Goal: Information Seeking & Learning: Compare options

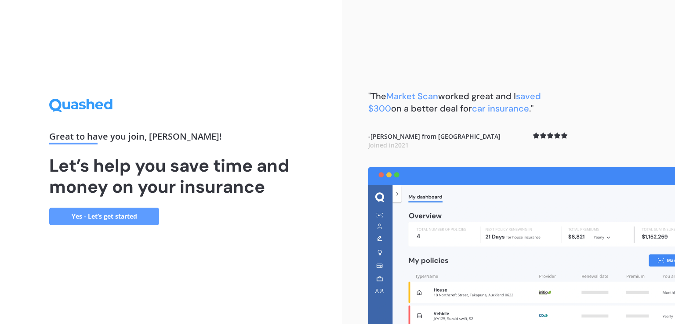
click at [127, 215] on link "Yes - Let’s get started" at bounding box center [104, 217] width 110 height 18
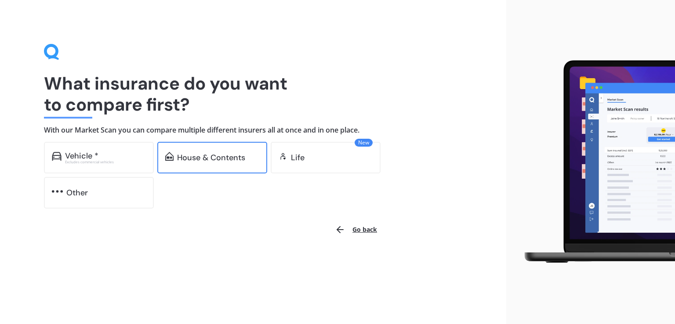
click at [239, 157] on div "House & Contents" at bounding box center [211, 157] width 68 height 9
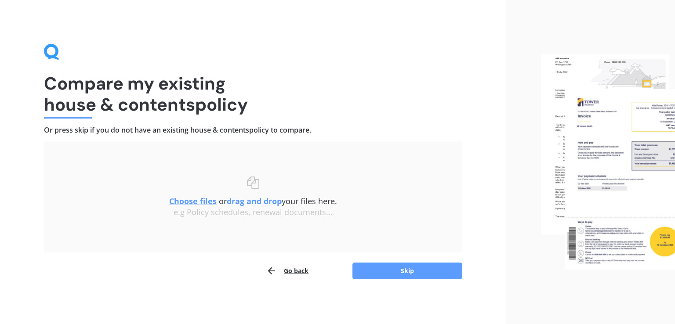
click at [194, 201] on u "Choose files" at bounding box center [192, 201] width 47 height 11
click at [408, 271] on button "Skip" at bounding box center [407, 271] width 110 height 17
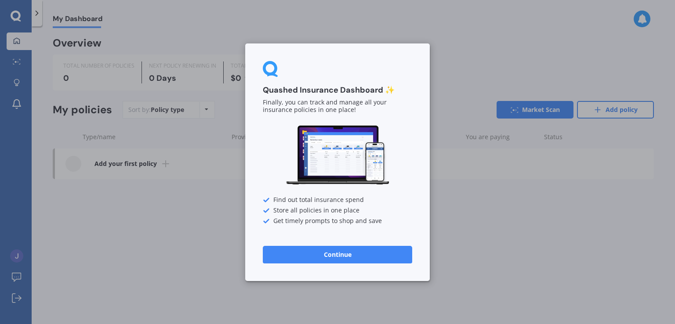
click at [343, 253] on button "Continue" at bounding box center [337, 254] width 149 height 18
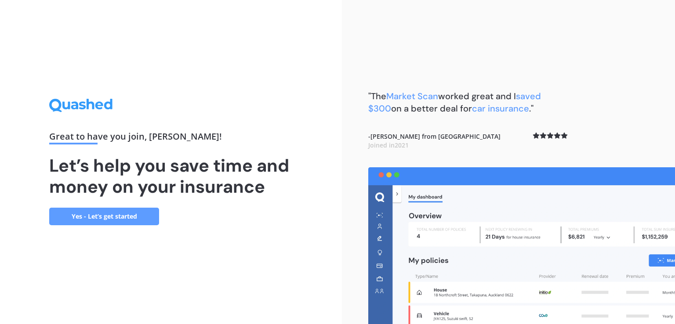
click at [126, 216] on link "Yes - Let’s get started" at bounding box center [104, 217] width 110 height 18
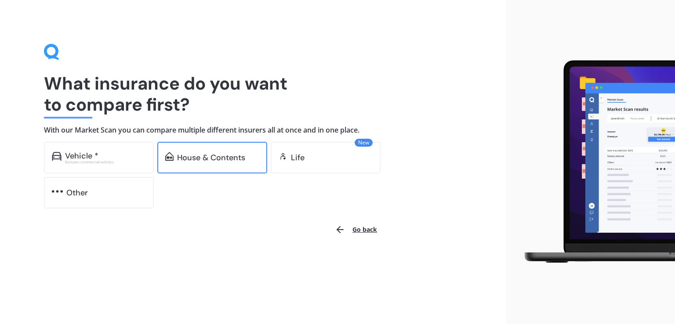
click at [218, 152] on div "House & Contents" at bounding box center [212, 158] width 110 height 32
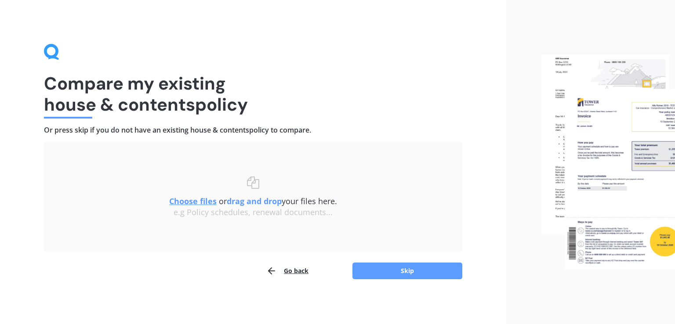
click at [194, 199] on u "Choose files" at bounding box center [192, 201] width 47 height 11
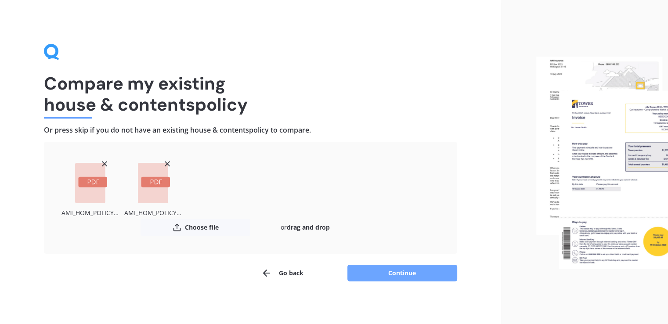
click at [401, 271] on button "Continue" at bounding box center [402, 273] width 110 height 17
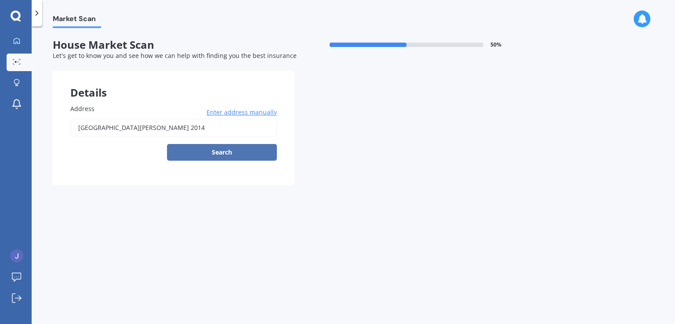
click at [219, 152] on button "Search" at bounding box center [222, 152] width 110 height 17
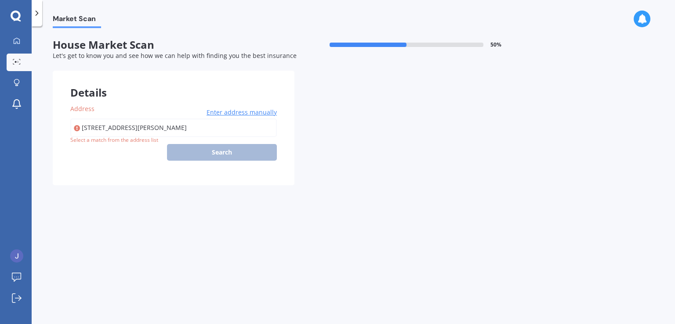
type input "[STREET_ADDRESS][PERSON_NAME] 2014"
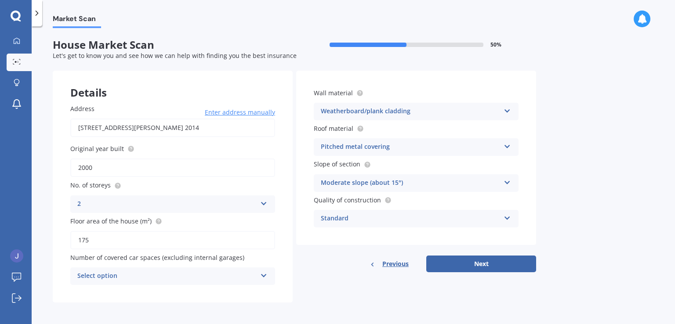
click at [264, 276] on icon at bounding box center [263, 274] width 7 height 6
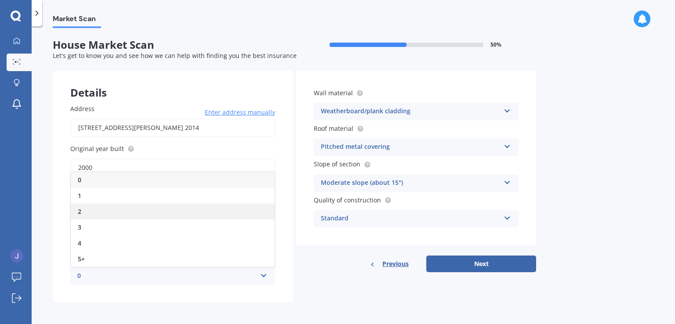
click at [78, 209] on span "2" at bounding box center [80, 211] width 4 height 8
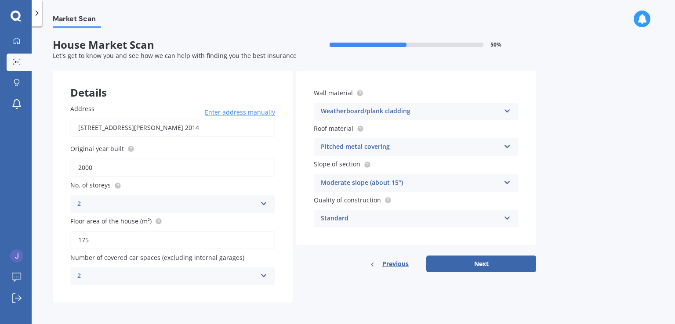
click at [507, 182] on icon at bounding box center [506, 181] width 7 height 6
click at [392, 180] on div "Moderate slope (about 15°)" at bounding box center [410, 183] width 179 height 11
click at [484, 262] on button "Next" at bounding box center [481, 264] width 110 height 17
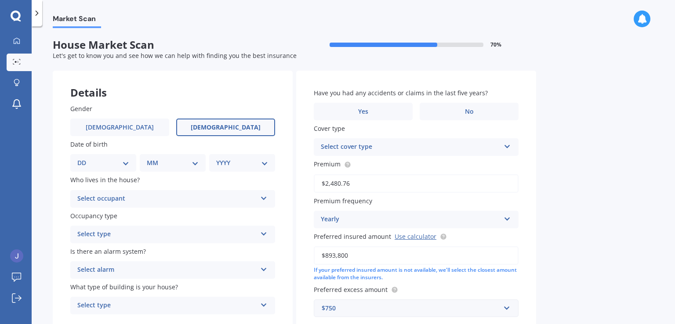
click at [220, 125] on span "[DEMOGRAPHIC_DATA]" at bounding box center [226, 127] width 70 height 7
click at [0, 0] on input "[DEMOGRAPHIC_DATA]" at bounding box center [0, 0] width 0 height 0
click at [127, 163] on select "DD 01 02 03 04 05 06 07 08 09 10 11 12 13 14 15 16 17 18 19 20 21 22 23 24 25 2…" at bounding box center [103, 163] width 52 height 10
select select "26"
click at [84, 158] on select "DD 01 02 03 04 05 06 07 08 09 10 11 12 13 14 15 16 17 18 19 20 21 22 23 24 25 2…" at bounding box center [103, 163] width 52 height 10
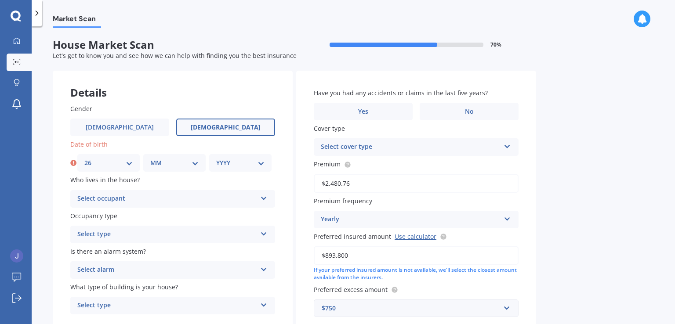
click at [197, 163] on select "MM 01 02 03 04 05 06 07 08 09 10 11 12" at bounding box center [174, 163] width 48 height 10
select select "12"
click at [150, 158] on select "MM 01 02 03 04 05 06 07 08 09 10 11 12" at bounding box center [174, 163] width 48 height 10
click at [261, 164] on select "YYYY 2009 2008 2007 2006 2005 2004 2003 2002 2001 2000 1999 1998 1997 1996 1995…" at bounding box center [240, 163] width 48 height 10
select select "1961"
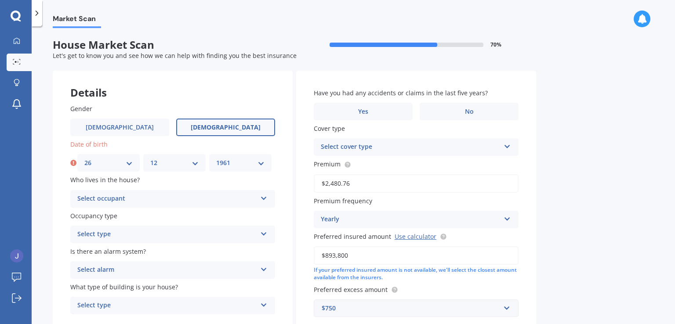
click at [216, 158] on select "YYYY 2009 2008 2007 2006 2005 2004 2003 2002 2001 2000 1999 1998 1997 1996 1995…" at bounding box center [240, 163] width 48 height 10
click at [265, 197] on icon at bounding box center [263, 197] width 7 height 6
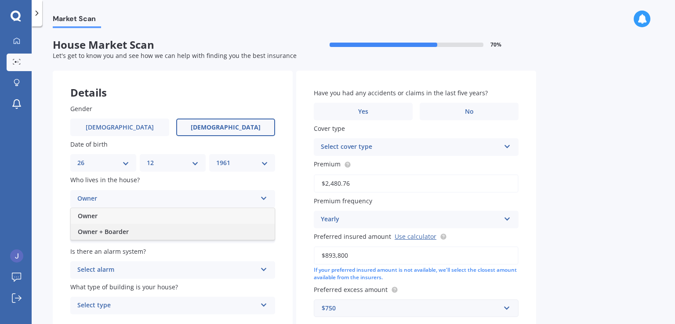
click at [91, 230] on span "Owner + Boarder" at bounding box center [103, 231] width 51 height 8
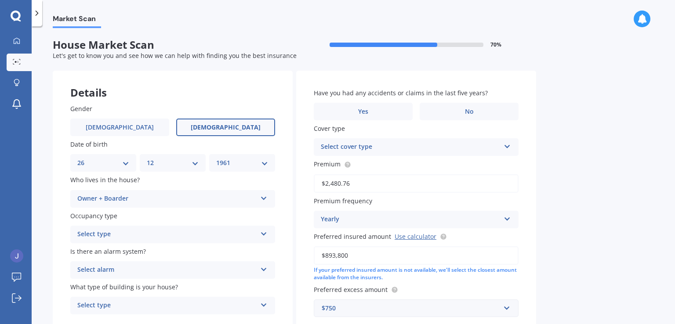
click at [264, 234] on icon at bounding box center [263, 232] width 7 height 6
click at [127, 252] on div "Permanent" at bounding box center [173, 252] width 204 height 16
click at [267, 271] on icon at bounding box center [263, 268] width 7 height 6
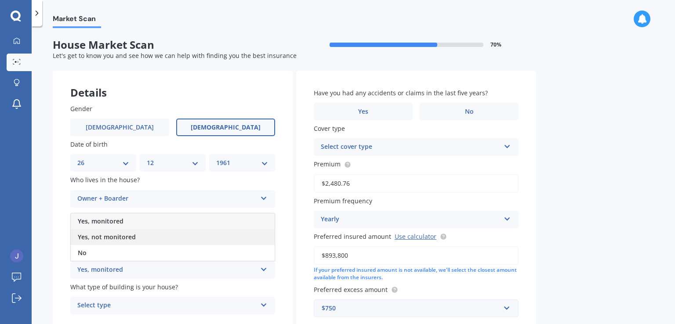
click at [104, 239] on span "Yes, not monitored" at bounding box center [107, 237] width 58 height 8
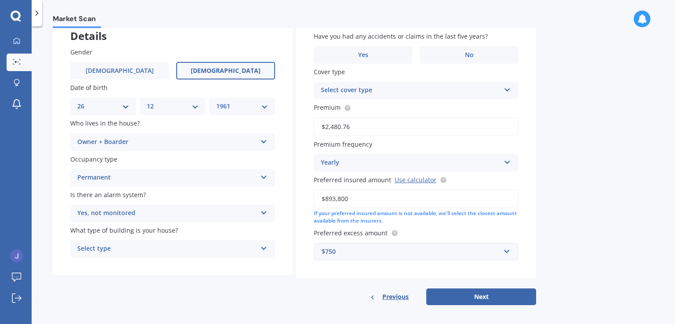
scroll to position [60, 0]
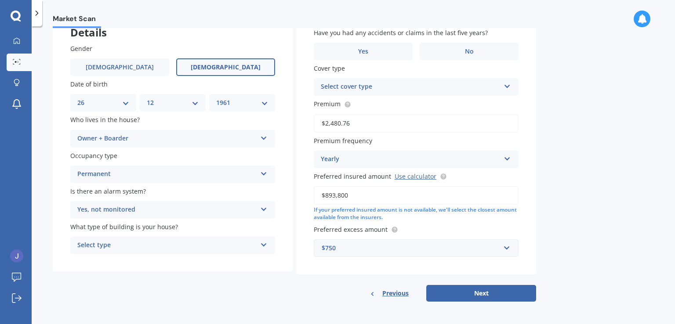
click at [263, 246] on icon at bounding box center [263, 243] width 7 height 6
click at [126, 260] on div "Freestanding" at bounding box center [173, 263] width 204 height 16
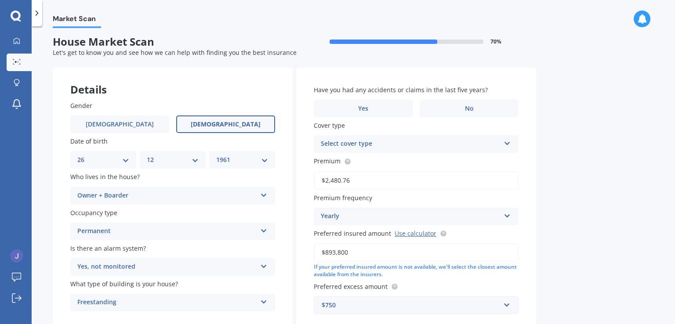
scroll to position [0, 0]
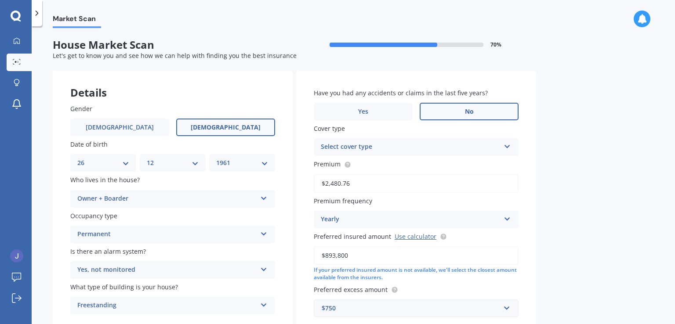
click at [467, 110] on span "No" at bounding box center [469, 111] width 9 height 7
click at [0, 0] on input "No" at bounding box center [0, 0] width 0 height 0
click at [507, 146] on icon at bounding box center [506, 145] width 7 height 6
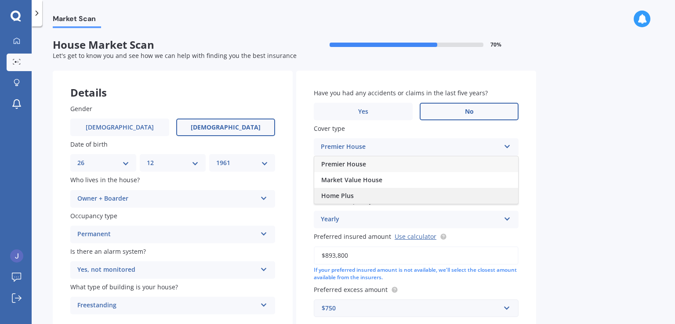
click at [351, 195] on span "Home Plus" at bounding box center [337, 195] width 32 height 8
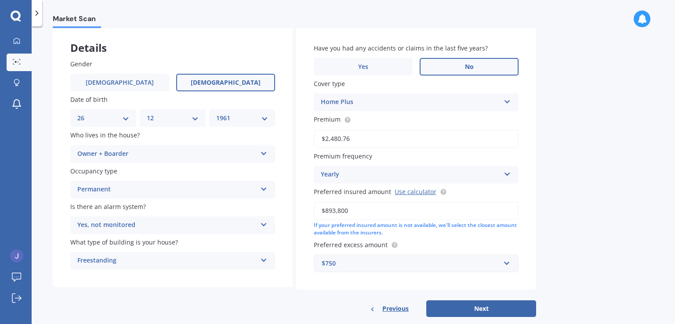
scroll to position [60, 0]
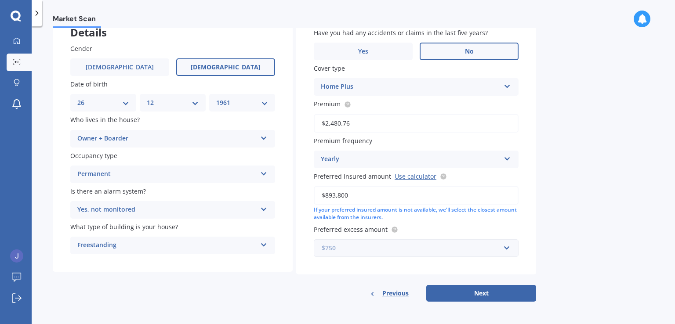
click at [507, 247] on input "text" at bounding box center [412, 248] width 197 height 17
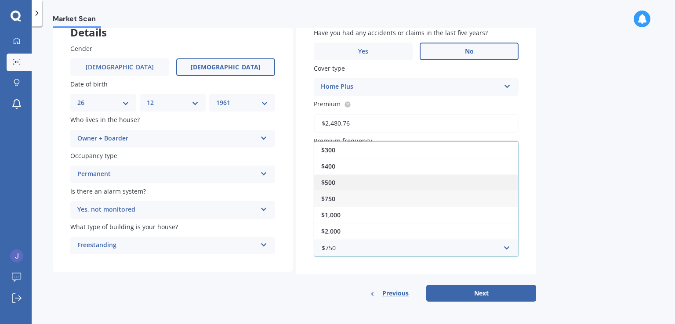
click at [335, 180] on span "$500" at bounding box center [328, 182] width 14 height 8
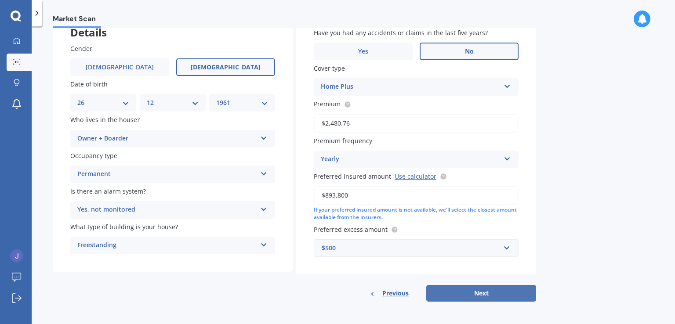
click at [480, 292] on button "Next" at bounding box center [481, 293] width 110 height 17
select select "26"
select select "12"
select select "1961"
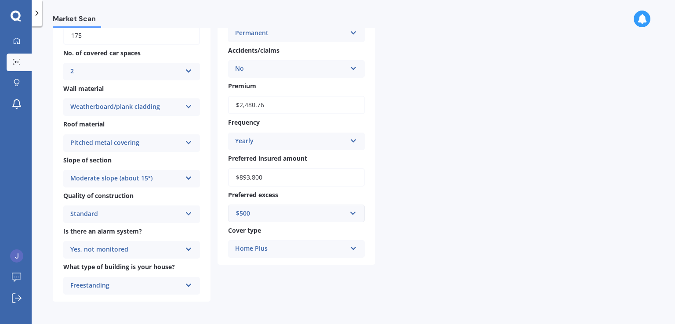
scroll to position [0, 0]
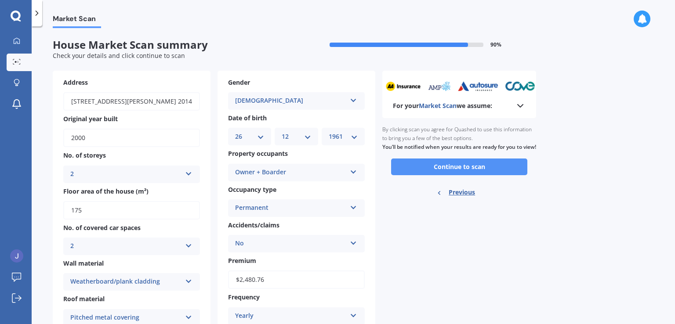
click at [451, 173] on button "Continue to scan" at bounding box center [459, 167] width 136 height 17
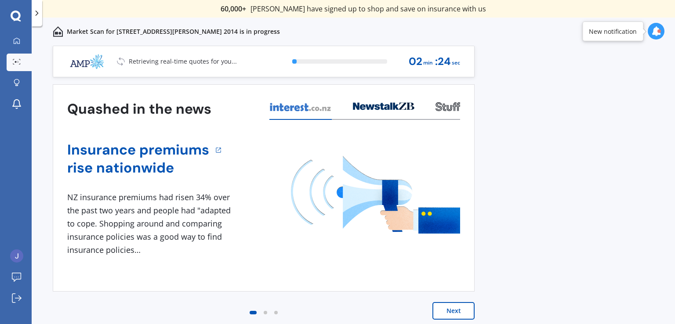
click at [452, 309] on button "Next" at bounding box center [453, 311] width 42 height 18
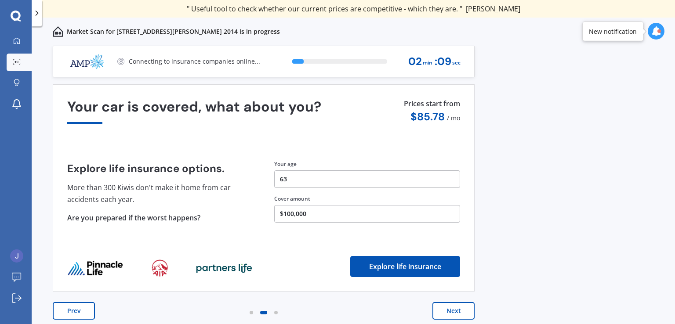
click at [455, 308] on button "Next" at bounding box center [453, 311] width 42 height 18
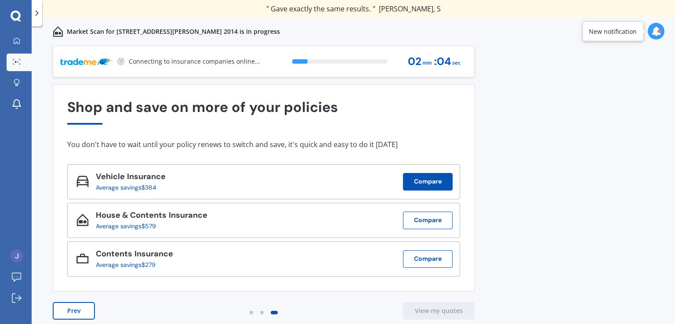
click at [434, 181] on button "Compare" at bounding box center [428, 182] width 50 height 18
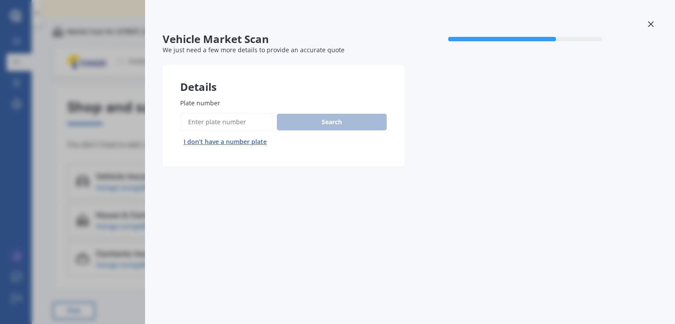
click at [315, 117] on div "Search I don’t have a number plate" at bounding box center [283, 131] width 206 height 36
click at [249, 140] on button "I don’t have a number plate" at bounding box center [225, 142] width 90 height 14
select select "26"
select select "12"
select select "1961"
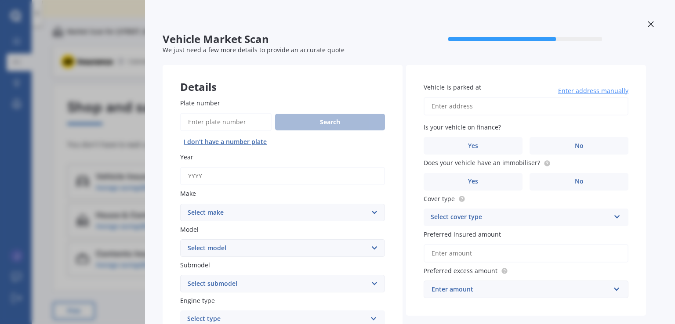
click at [304, 122] on div "Search I don’t have a number plate" at bounding box center [282, 131] width 205 height 36
click at [330, 120] on div "Search I don’t have a number plate" at bounding box center [282, 131] width 205 height 36
click at [253, 105] on label "Plate number" at bounding box center [280, 102] width 201 height 9
click at [253, 113] on input "Plate number" at bounding box center [225, 122] width 91 height 18
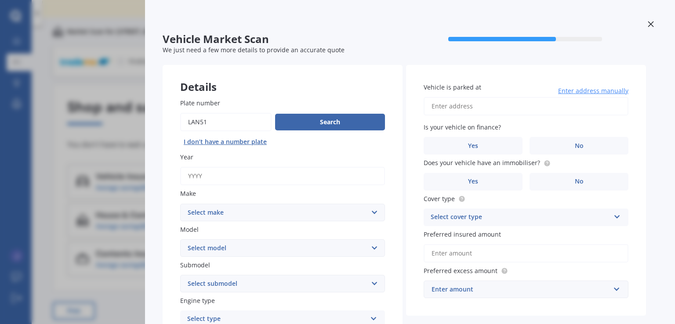
type input "LAN51"
click at [207, 171] on input "Year" at bounding box center [282, 176] width 205 height 18
type input "2017"
drag, startPoint x: 375, startPoint y: 210, endPoint x: 362, endPoint y: 213, distance: 13.0
click at [375, 210] on select "Select make AC ALFA ROMEO ASTON MARTIN AUDI AUSTIN BEDFORD Bentley BMW BYD CADI…" at bounding box center [282, 213] width 205 height 18
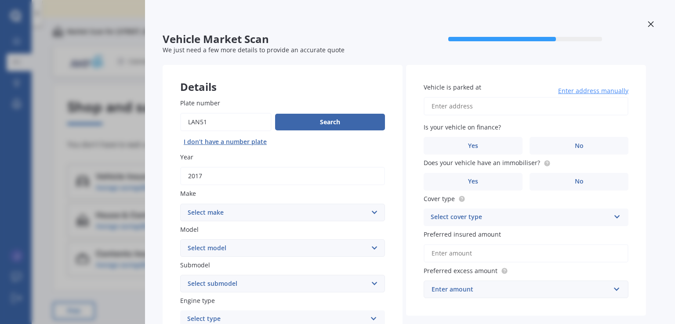
select select "TOYOTA"
click at [180, 204] on select "Select make AC ALFA ROMEO ASTON MARTIN AUDI AUSTIN BEDFORD Bentley BMW BYD CADI…" at bounding box center [282, 213] width 205 height 18
click at [376, 246] on select "Select model 4 Runner 86 [PERSON_NAME] Alphard Altezza Aqua Aristo Aurion Auris…" at bounding box center [282, 248] width 205 height 18
select select "COROLLA"
click at [180, 239] on select "Select model 4 Runner 86 [PERSON_NAME] Alphard Altezza Aqua Aristo Aurion Auris…" at bounding box center [282, 248] width 205 height 18
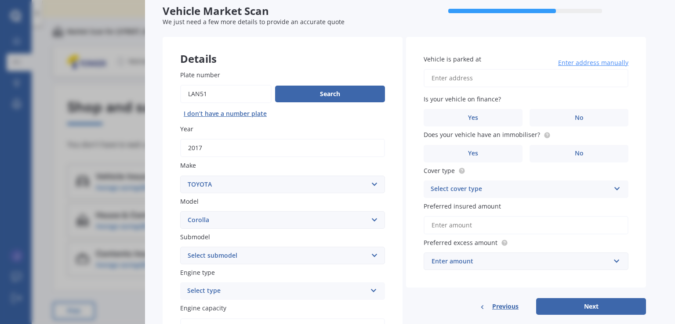
scroll to position [44, 0]
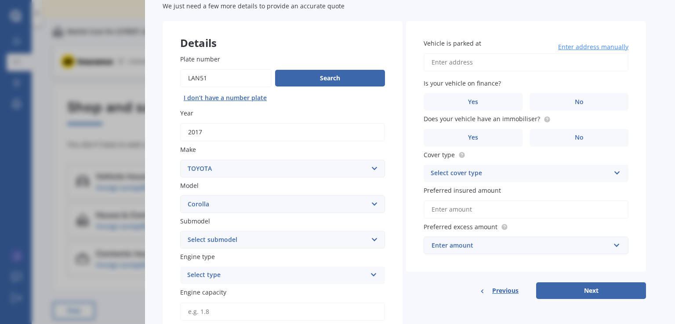
click at [375, 241] on select "Select submodel (All other) Axio Diesel [PERSON_NAME] 2WD [PERSON_NAME] 4WD FXG…" at bounding box center [282, 240] width 205 height 18
click at [229, 239] on select "Select submodel (All other) Axio Diesel [PERSON_NAME] 2WD [PERSON_NAME] 4WD FXG…" at bounding box center [282, 240] width 205 height 18
click at [372, 274] on icon at bounding box center [373, 273] width 7 height 6
click at [209, 207] on div "Petrol" at bounding box center [282, 211] width 204 height 16
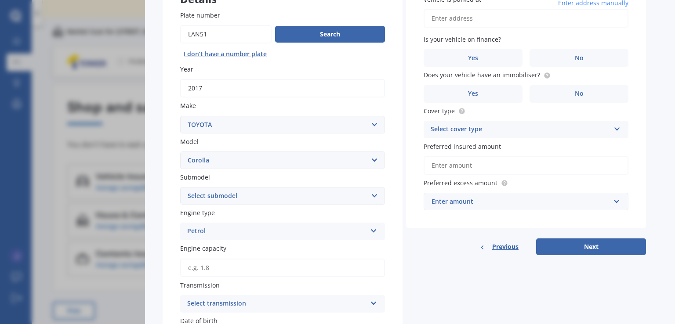
scroll to position [132, 0]
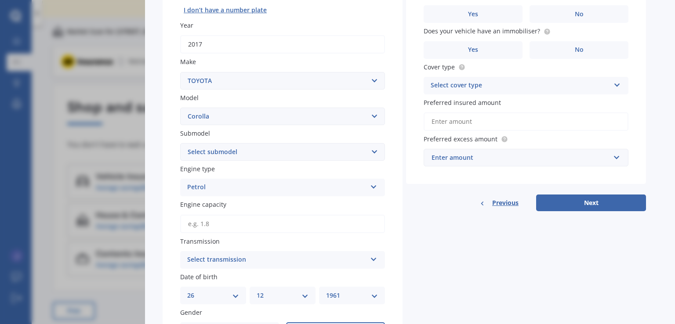
click at [227, 223] on input "Engine capacity" at bounding box center [282, 224] width 205 height 18
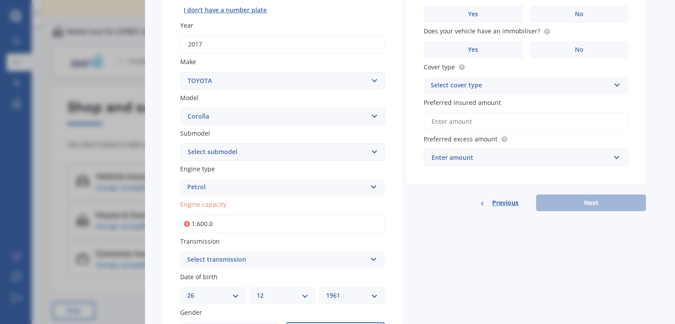
type input "1,600.0"
drag, startPoint x: 222, startPoint y: 219, endPoint x: 181, endPoint y: 227, distance: 42.0
click at [181, 227] on input "1,600.0" at bounding box center [282, 224] width 205 height 18
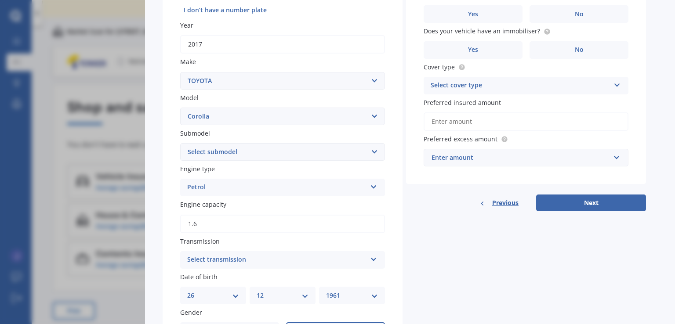
type input "1.6"
click at [374, 260] on icon at bounding box center [373, 258] width 7 height 6
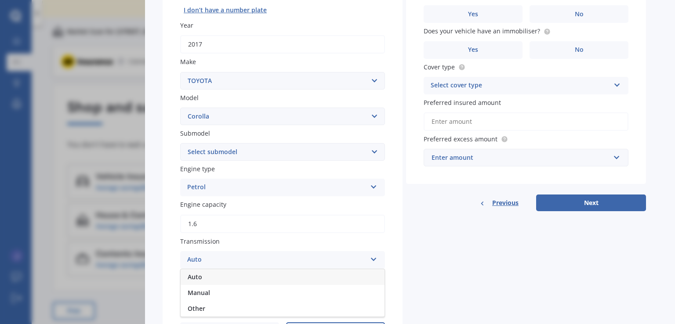
click at [195, 275] on span "Auto" at bounding box center [195, 277] width 14 height 8
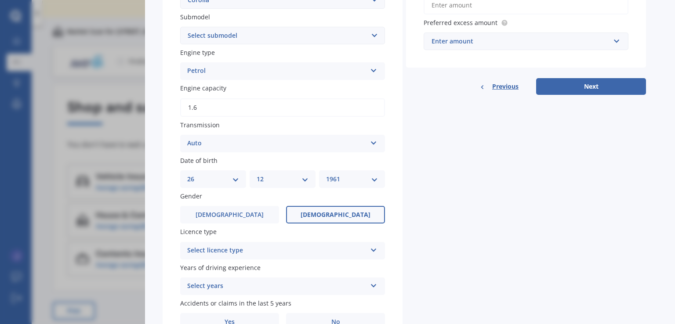
scroll to position [263, 0]
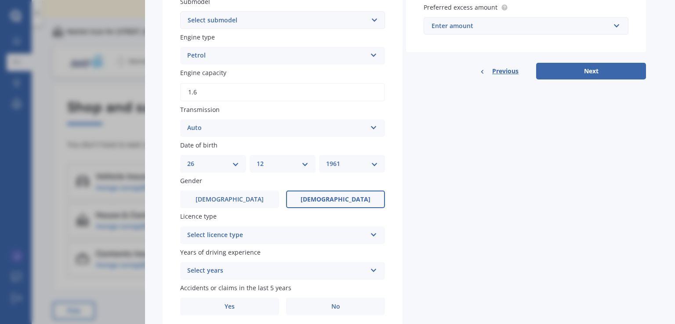
click at [373, 233] on icon at bounding box center [373, 233] width 7 height 6
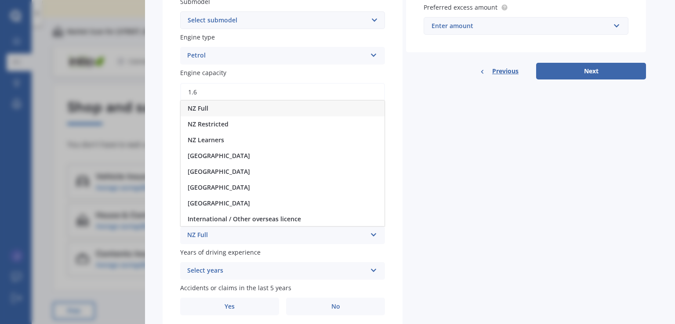
click at [205, 108] on span "NZ Full" at bounding box center [198, 108] width 21 height 8
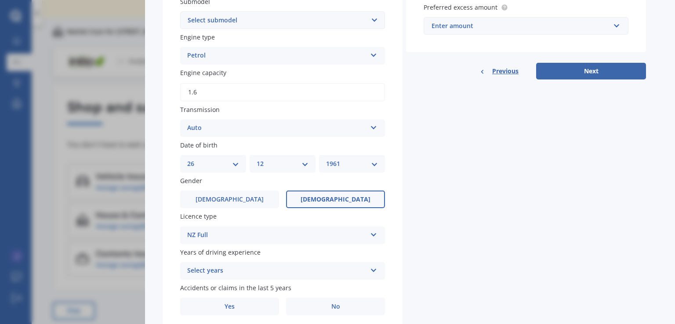
click at [373, 270] on icon at bounding box center [373, 269] width 7 height 6
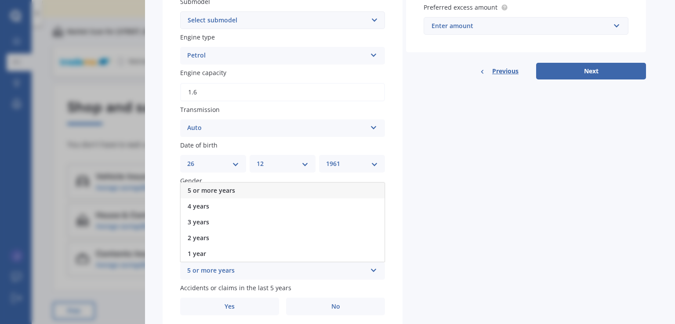
click at [230, 189] on span "5 or more years" at bounding box center [211, 190] width 47 height 8
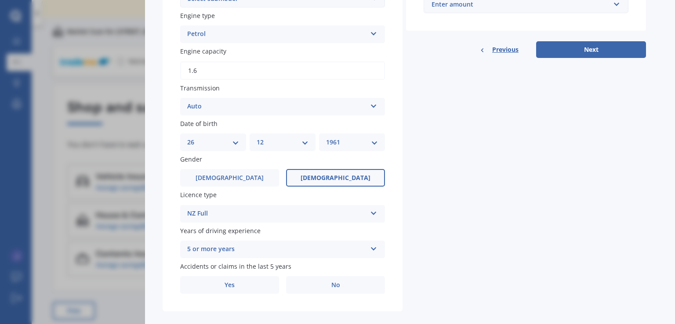
scroll to position [297, 0]
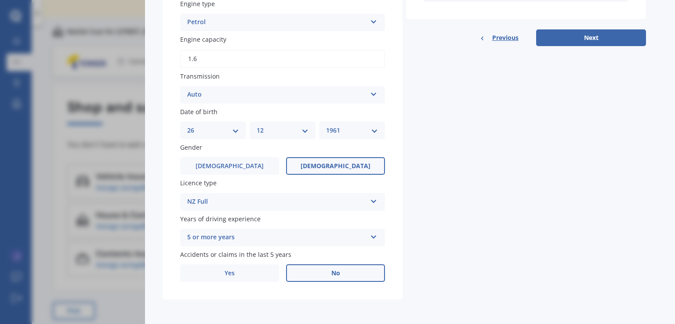
click at [337, 271] on span "No" at bounding box center [335, 273] width 9 height 7
click at [0, 0] on input "No" at bounding box center [0, 0] width 0 height 0
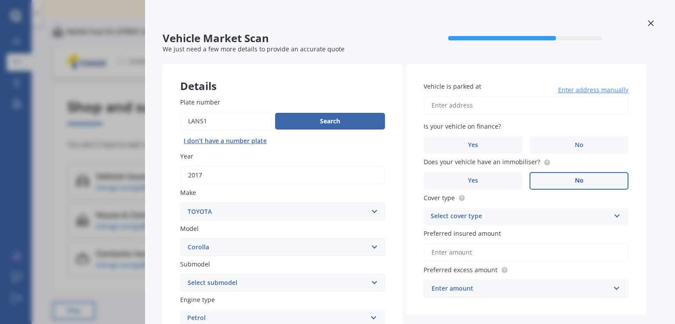
scroll to position [0, 0]
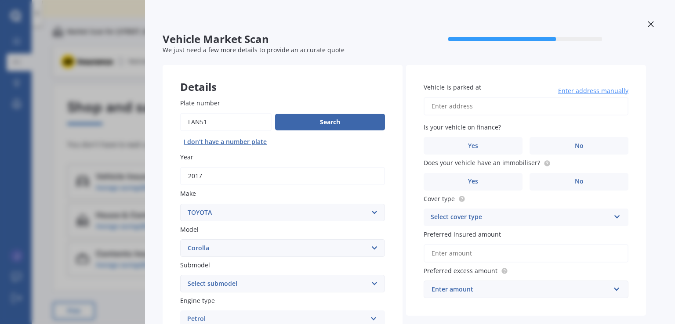
click at [462, 106] on input "Vehicle is parked at" at bounding box center [525, 106] width 205 height 18
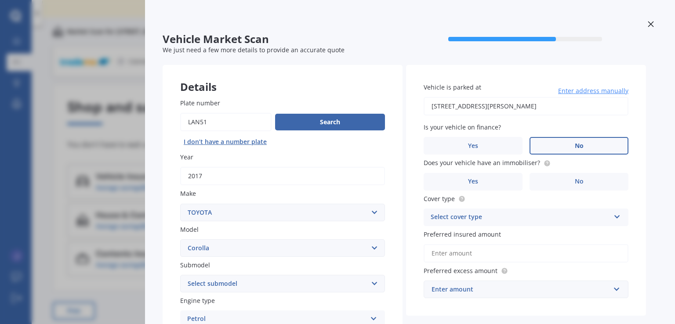
type input "[STREET_ADDRESS][PERSON_NAME] 2014"
click at [581, 144] on span "No" at bounding box center [578, 145] width 9 height 7
click at [0, 0] on input "No" at bounding box center [0, 0] width 0 height 0
click at [475, 180] on span "Yes" at bounding box center [473, 181] width 11 height 7
click at [0, 0] on input "Yes" at bounding box center [0, 0] width 0 height 0
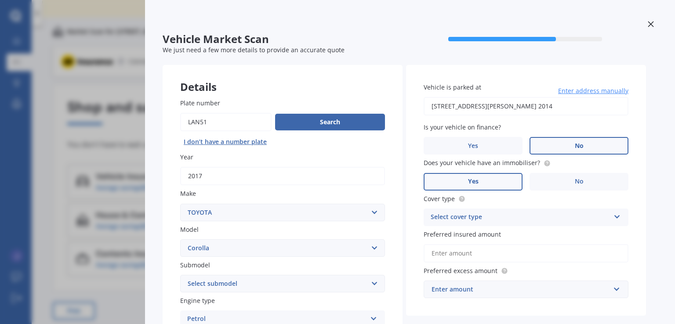
click at [616, 216] on icon at bounding box center [616, 215] width 7 height 6
click at [469, 235] on span "Comprehensive" at bounding box center [454, 234] width 47 height 8
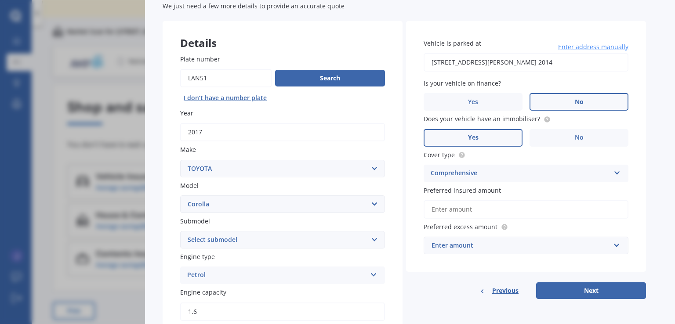
scroll to position [88, 0]
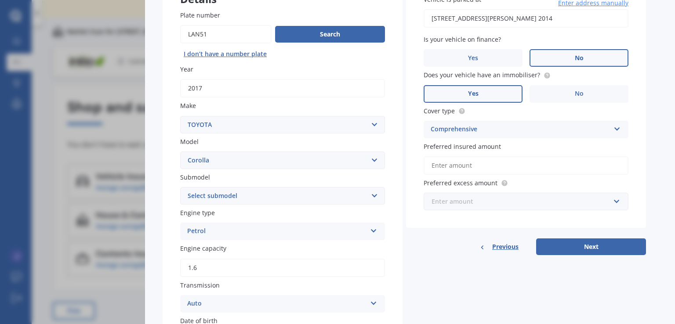
click at [617, 200] on input "text" at bounding box center [522, 201] width 197 height 17
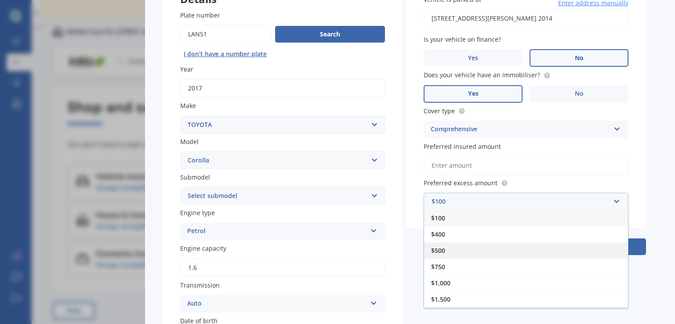
click at [441, 250] on span "$500" at bounding box center [438, 250] width 14 height 8
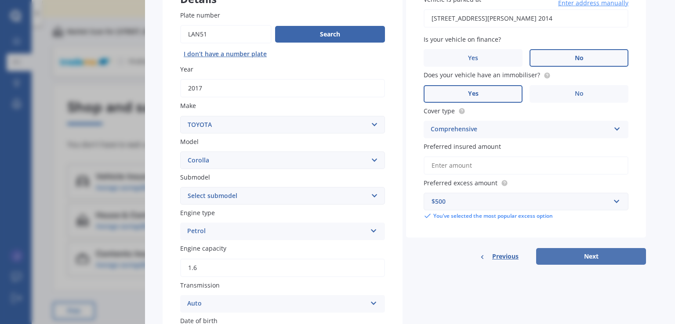
click at [589, 253] on button "Next" at bounding box center [591, 256] width 110 height 17
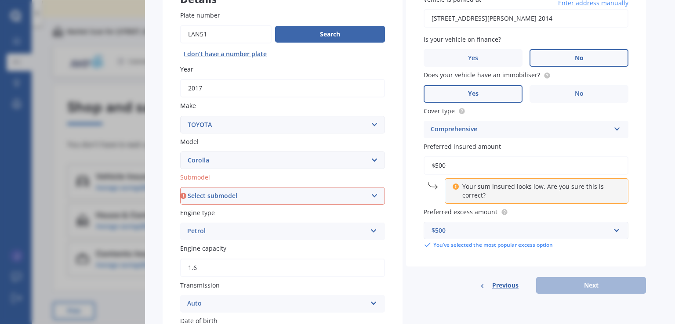
drag, startPoint x: 435, startPoint y: 166, endPoint x: 451, endPoint y: 162, distance: 17.1
click at [451, 162] on input "$500" at bounding box center [525, 165] width 205 height 18
drag, startPoint x: 447, startPoint y: 164, endPoint x: 421, endPoint y: 166, distance: 26.4
click at [421, 166] on div "Vehicle is parked at [STREET_ADDRESS][PERSON_NAME] 2014 Enter address manually …" at bounding box center [526, 122] width 240 height 290
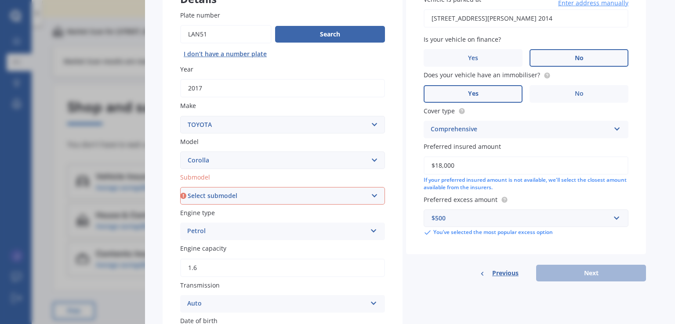
type input "$18,000"
click at [583, 271] on div "Previous Next" at bounding box center [526, 273] width 240 height 17
click at [374, 195] on select "Select submodel (All other) Axio Diesel [PERSON_NAME] 2WD [PERSON_NAME] 4WD FXG…" at bounding box center [282, 196] width 205 height 18
select select "HATCH"
click at [180, 187] on select "Select submodel (All other) Axio Diesel [PERSON_NAME] 2WD [PERSON_NAME] 4WD FXG…" at bounding box center [282, 196] width 205 height 18
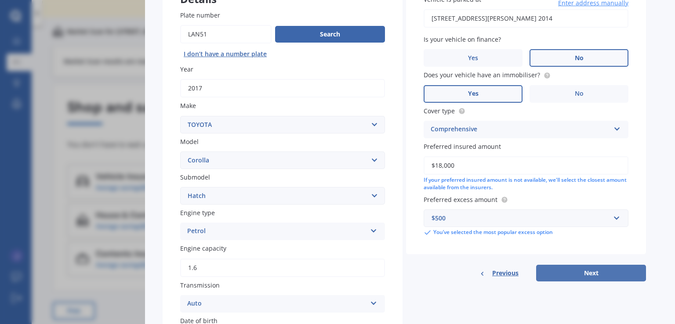
click at [599, 273] on button "Next" at bounding box center [591, 273] width 110 height 17
select select "26"
select select "12"
select select "1961"
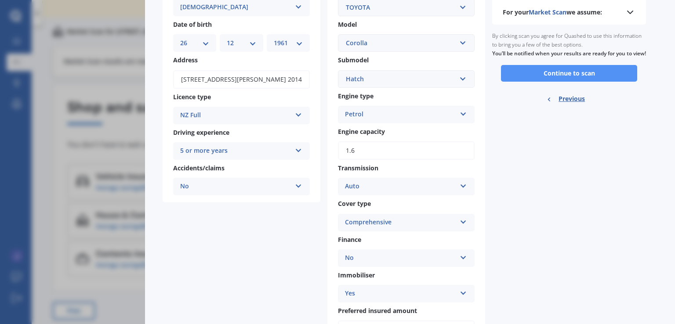
click at [579, 80] on button "Continue to scan" at bounding box center [569, 73] width 136 height 17
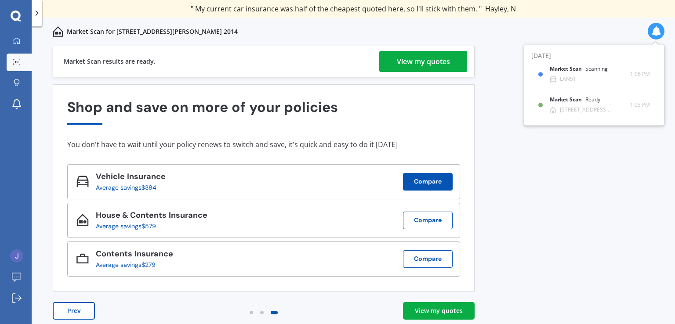
click at [434, 180] on button "Compare" at bounding box center [428, 182] width 50 height 18
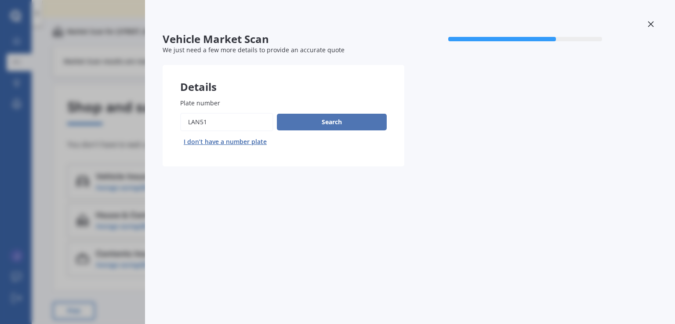
click at [327, 119] on button "Search" at bounding box center [332, 122] width 110 height 17
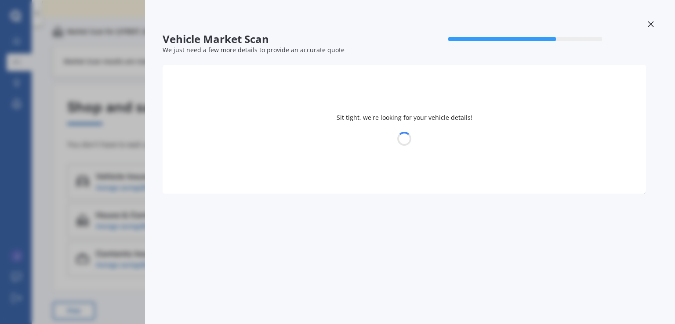
select select "TOYOTA"
select select "COROLLA"
select select "26"
select select "12"
select select "1961"
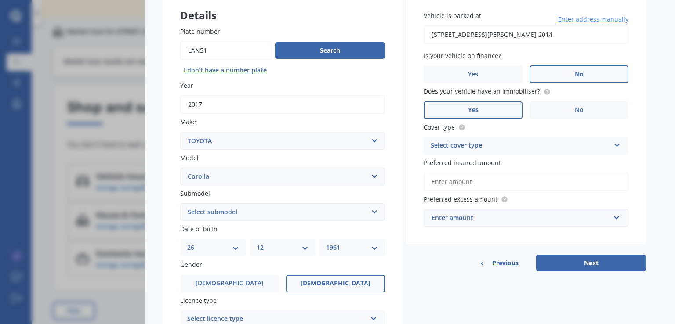
scroll to position [132, 0]
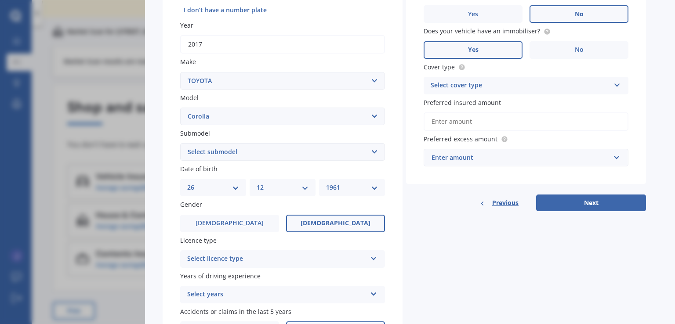
click at [504, 103] on label "Preferred insured amount" at bounding box center [523, 102] width 201 height 9
click at [504, 112] on input "Preferred insured amount" at bounding box center [525, 121] width 205 height 18
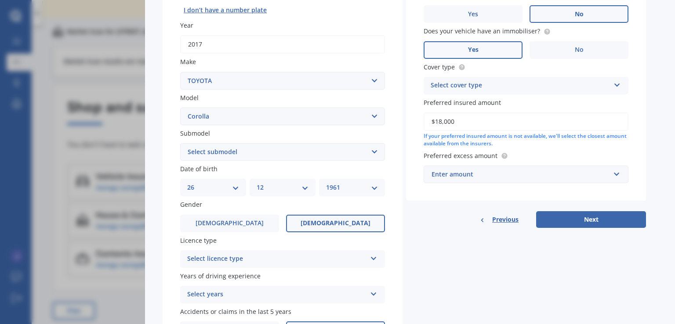
type input "$18,000"
click at [458, 171] on div "Enter amount" at bounding box center [520, 175] width 178 height 10
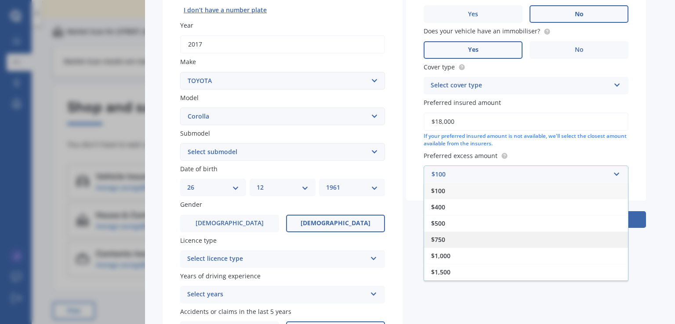
click at [440, 239] on span "$750" at bounding box center [438, 239] width 14 height 8
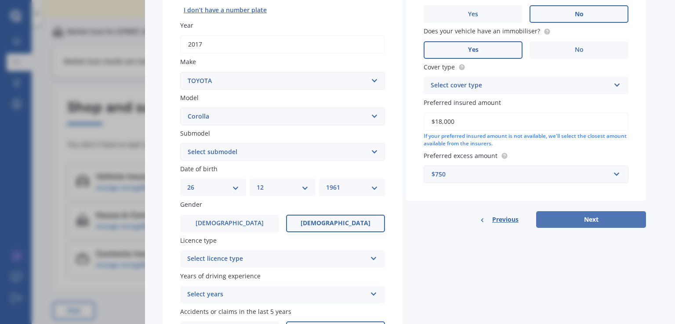
click at [594, 217] on button "Next" at bounding box center [591, 219] width 110 height 17
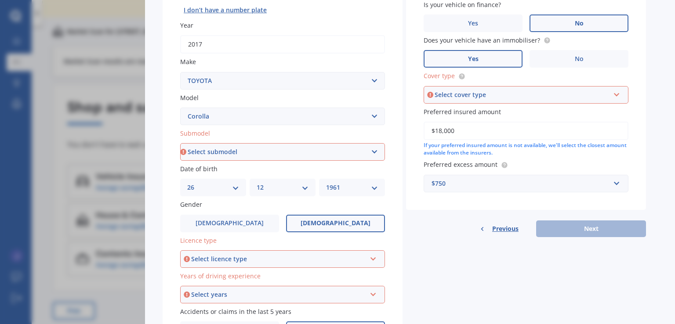
click at [620, 90] on icon at bounding box center [616, 93] width 7 height 6
click at [460, 109] on span "Comprehensive" at bounding box center [454, 111] width 47 height 8
click at [375, 151] on select "Select submodel (All other) Axio Diesel [PERSON_NAME] 2WD [PERSON_NAME] 4WD FXG…" at bounding box center [282, 152] width 205 height 18
select select "HATCH"
click at [180, 143] on select "Select submodel (All other) Axio Diesel [PERSON_NAME] 2WD [PERSON_NAME] 4WD FXG…" at bounding box center [282, 152] width 205 height 18
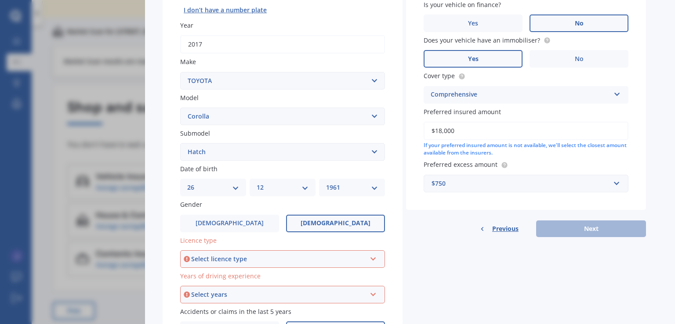
click at [374, 258] on icon at bounding box center [372, 257] width 7 height 6
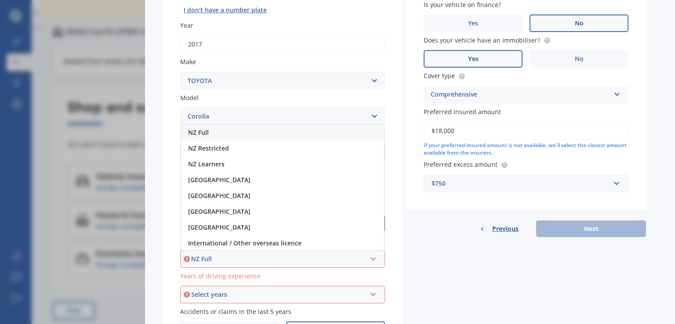
click at [202, 131] on span "NZ Full" at bounding box center [198, 132] width 21 height 8
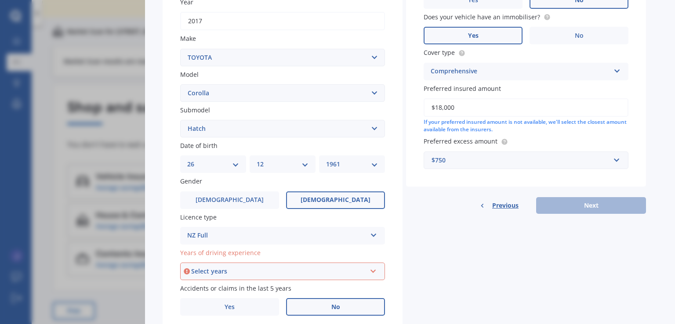
scroll to position [176, 0]
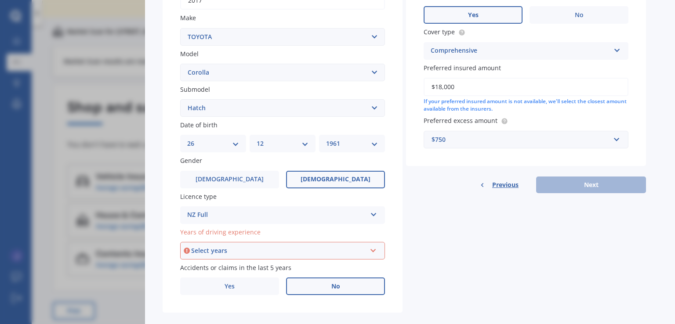
click at [375, 249] on icon at bounding box center [372, 249] width 7 height 6
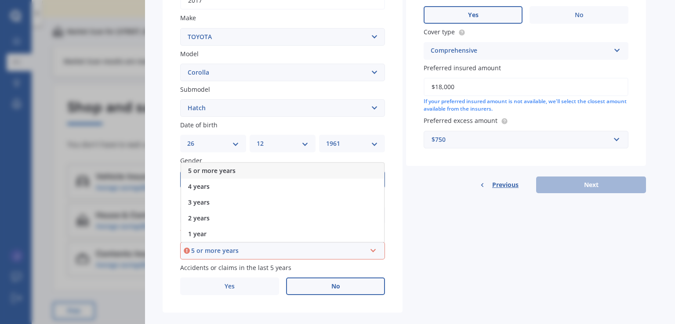
click at [214, 170] on span "5 or more years" at bounding box center [211, 170] width 47 height 8
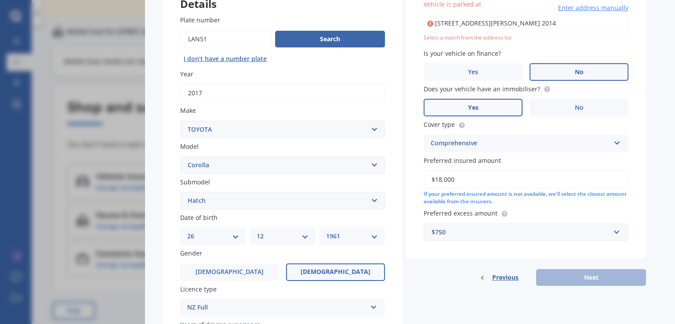
scroll to position [83, 0]
type input "[STREET_ADDRESS][PERSON_NAME] 2014"
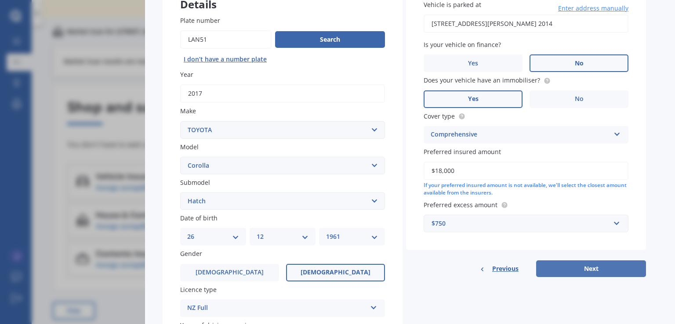
click at [596, 267] on button "Next" at bounding box center [591, 268] width 110 height 17
select select "26"
select select "12"
select select "1961"
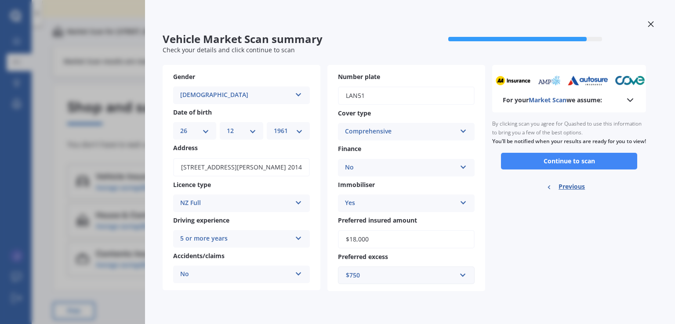
scroll to position [0, 0]
click at [576, 169] on button "Continue to scan" at bounding box center [569, 161] width 136 height 17
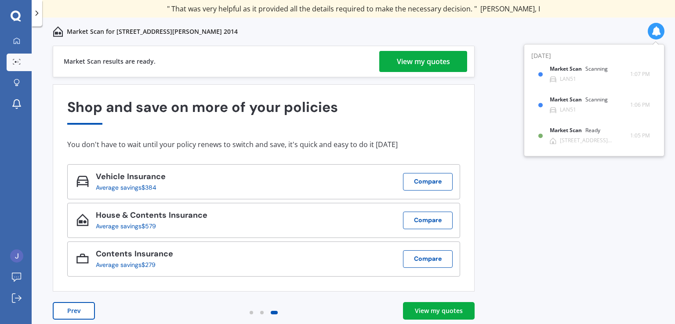
click at [436, 61] on div "View my quotes" at bounding box center [423, 61] width 53 height 21
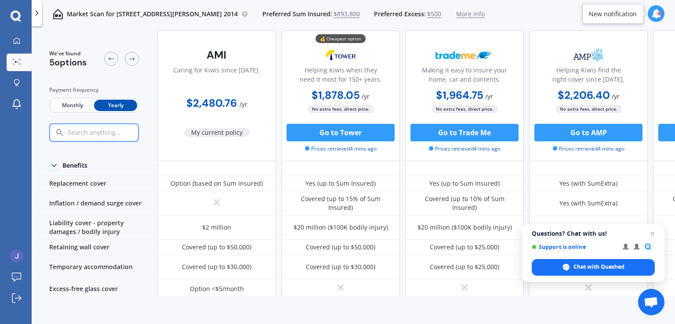
scroll to position [44, 0]
click at [652, 231] on span "Close chat" at bounding box center [652, 233] width 11 height 11
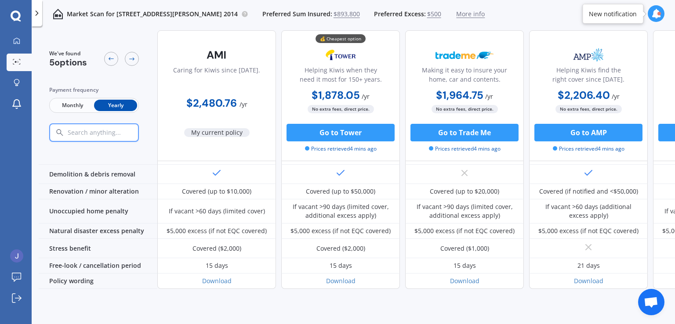
scroll to position [397, 0]
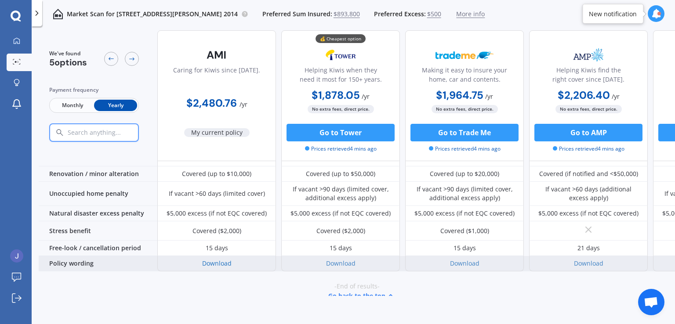
click at [227, 259] on link "Download" at bounding box center [216, 263] width 29 height 8
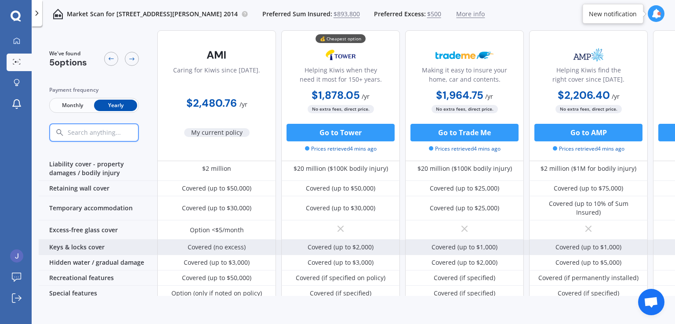
scroll to position [0, 0]
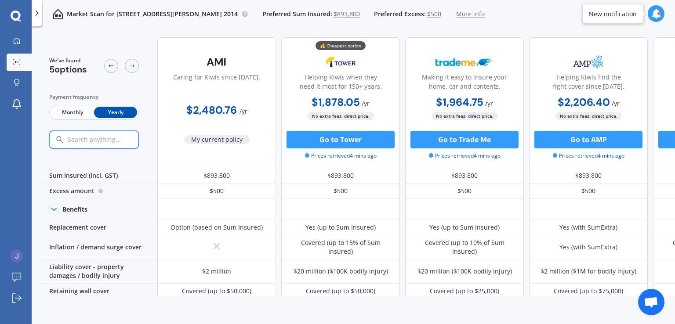
click at [654, 11] on icon at bounding box center [656, 14] width 10 height 10
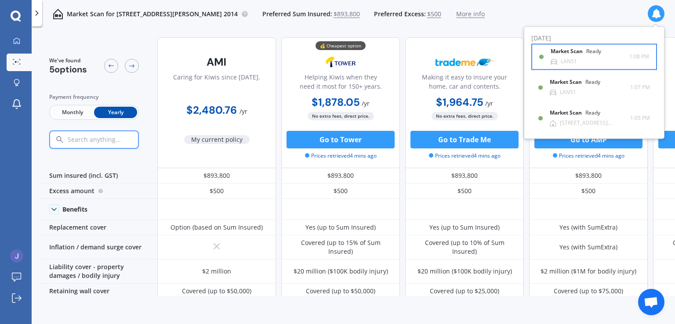
click at [570, 58] on div "LAN51" at bounding box center [568, 61] width 16 height 6
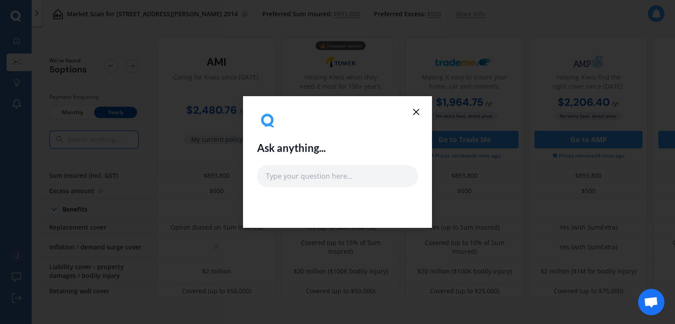
click at [415, 111] on icon at bounding box center [416, 112] width 11 height 11
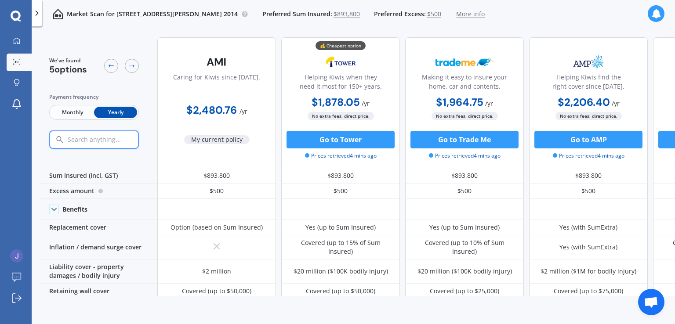
click at [484, 14] on span "More info" at bounding box center [470, 14] width 29 height 9
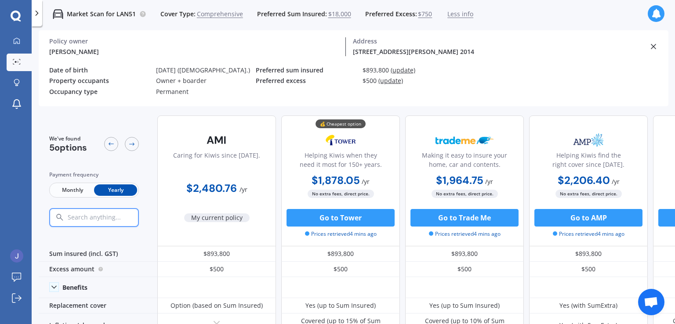
click at [97, 12] on p "Market Scan for LAN51" at bounding box center [101, 14] width 69 height 9
click at [60, 13] on img at bounding box center [58, 14] width 11 height 11
click at [654, 44] on icon at bounding box center [653, 46] width 9 height 9
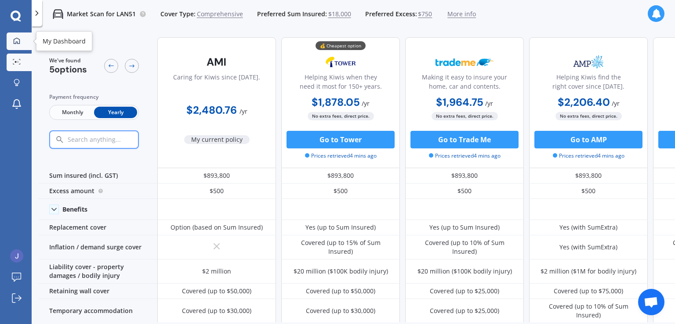
click at [16, 39] on icon at bounding box center [16, 40] width 7 height 7
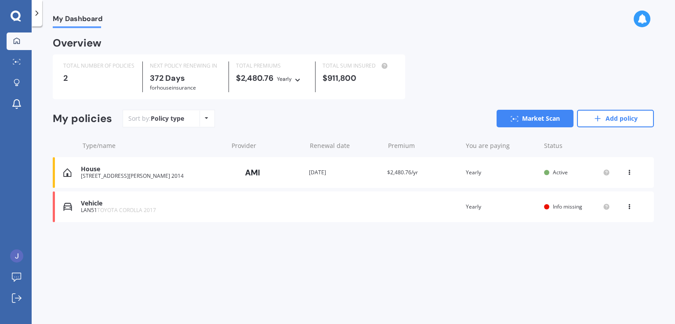
click at [564, 205] on span "Info missing" at bounding box center [566, 206] width 29 height 7
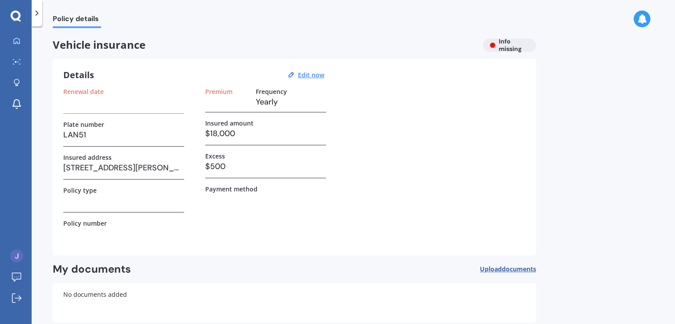
click at [94, 91] on label "Renewal date" at bounding box center [83, 91] width 40 height 7
click at [278, 97] on h3 "Yearly" at bounding box center [291, 101] width 70 height 13
click at [319, 74] on u "Edit now" at bounding box center [311, 75] width 26 height 8
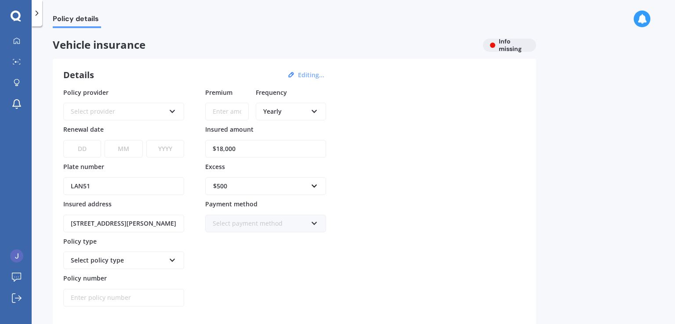
click at [235, 111] on input "Premium" at bounding box center [226, 112] width 43 height 18
type input "$953.00"
click at [172, 111] on icon at bounding box center [172, 110] width 7 height 6
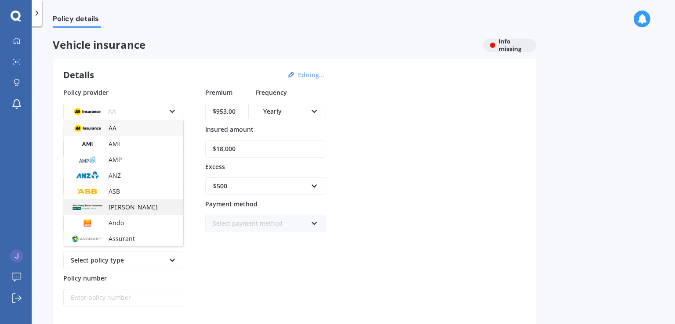
click at [141, 206] on span "[PERSON_NAME]" at bounding box center [132, 207] width 49 height 8
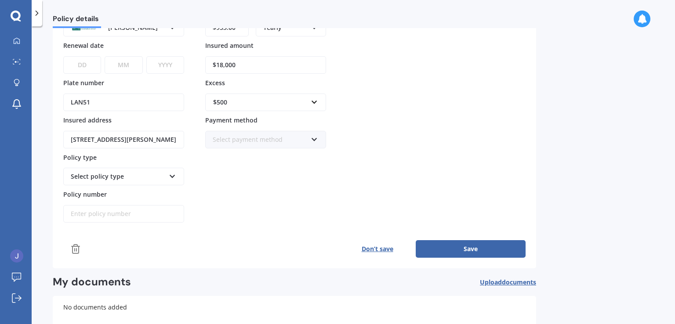
scroll to position [88, 0]
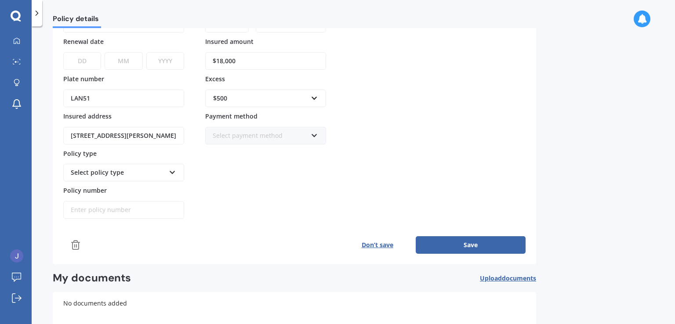
click at [472, 242] on button "Save" at bounding box center [470, 245] width 110 height 18
click at [467, 242] on button "Save" at bounding box center [470, 245] width 110 height 18
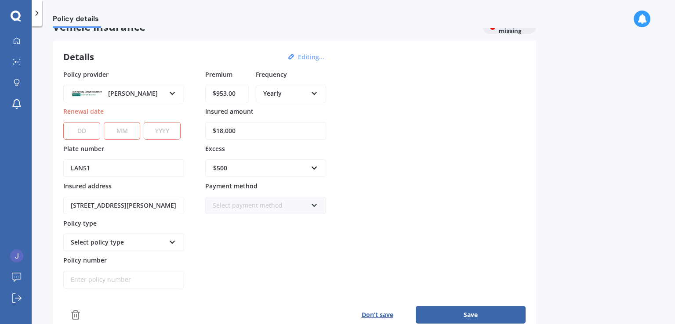
scroll to position [0, 0]
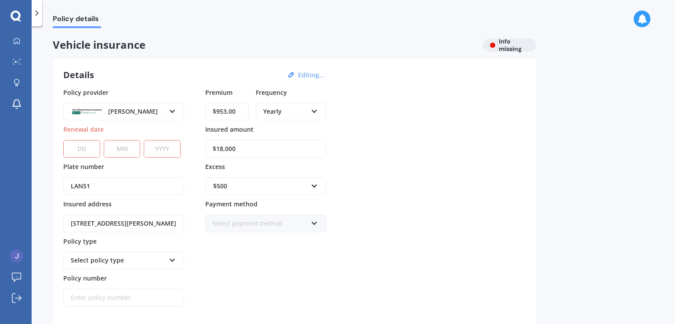
click at [88, 150] on select "DD 01 02 03 04 05 06 07 08 09 10 11 12 13 14 15 16 17 18 19 20 21 22 23 24 25 2…" at bounding box center [81, 149] width 37 height 18
select select "14"
click at [63, 140] on select "DD 01 02 03 04 05 06 07 08 09 10 11 12 13 14 15 16 17 18 19 20 21 22 23 24 25 2…" at bounding box center [81, 149] width 37 height 18
click at [123, 148] on select "MM 01 02 03 04 05 06 07 08 09 10 11 12" at bounding box center [122, 149] width 37 height 18
select select "10"
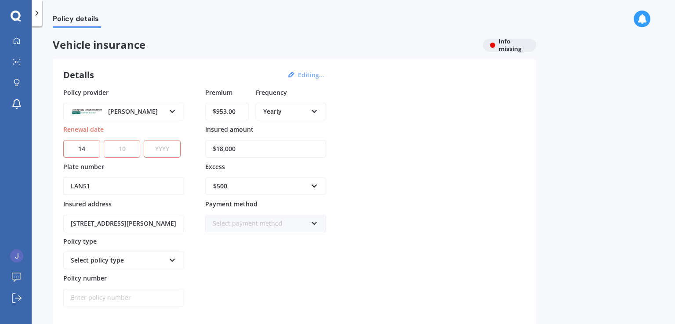
click at [104, 140] on select "MM 01 02 03 04 05 06 07 08 09 10 11 12" at bounding box center [122, 149] width 37 height 18
click at [169, 149] on select "YYYY 2027 2026 2025 2024 2023 2022 2021 2020 2019 2018 2017 2016 2015 2014 2013…" at bounding box center [162, 149] width 37 height 18
select select "2025"
click at [146, 140] on select "YYYY 2027 2026 2025 2024 2023 2022 2021 2020 2019 2018 2017 2016 2015 2014 2013…" at bounding box center [162, 149] width 37 height 18
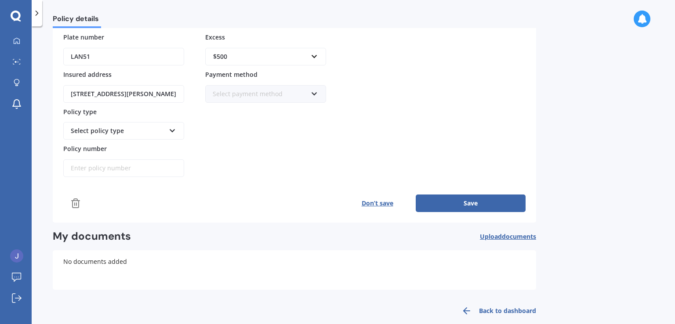
scroll to position [132, 0]
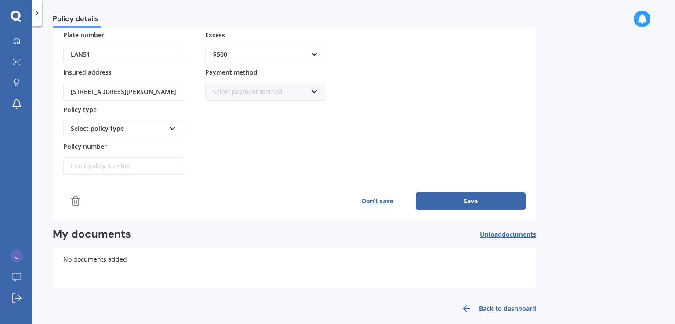
click at [469, 197] on button "Save" at bounding box center [470, 201] width 110 height 18
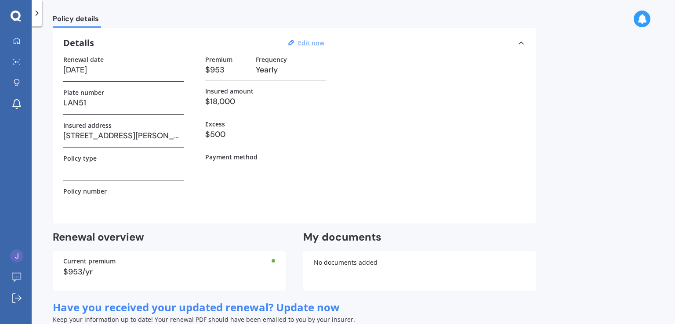
scroll to position [0, 0]
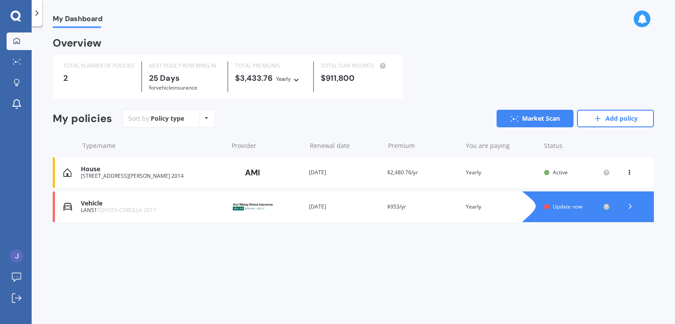
click at [70, 19] on span "My Dashboard" at bounding box center [78, 20] width 50 height 12
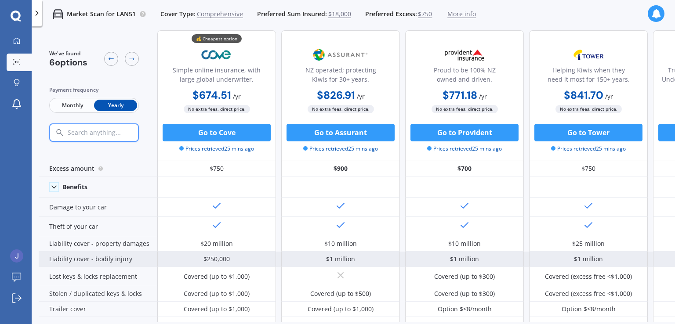
scroll to position [21, 0]
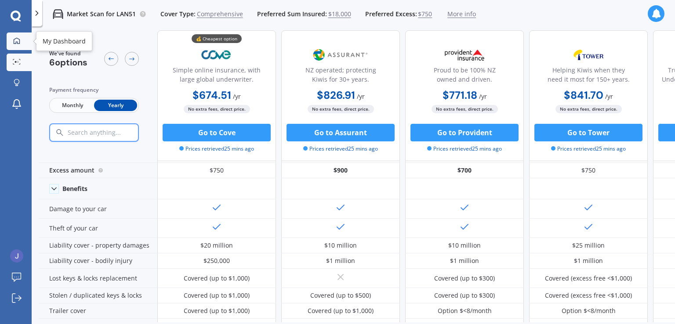
click at [17, 39] on icon at bounding box center [16, 40] width 7 height 7
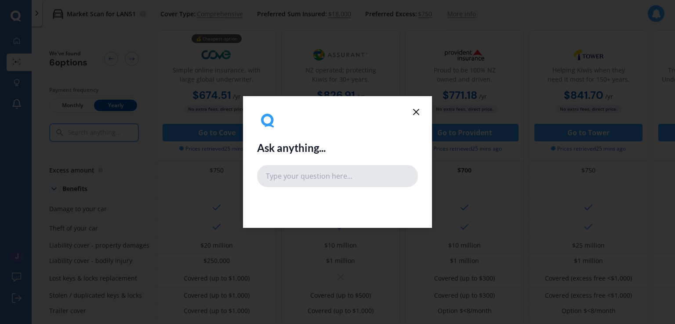
drag, startPoint x: 278, startPoint y: 174, endPoint x: 300, endPoint y: 168, distance: 23.6
click at [278, 174] on input "text" at bounding box center [337, 176] width 161 height 22
type input "q"
type input "comparisons for contents"
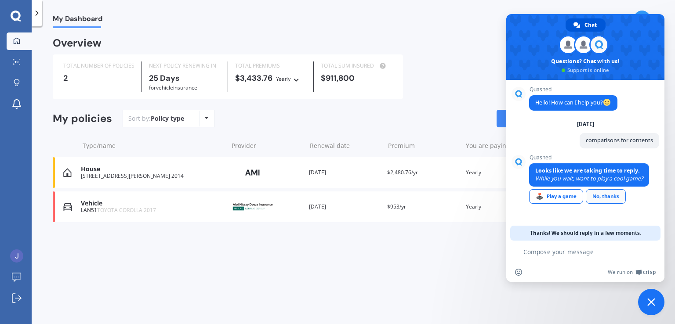
click at [606, 197] on div "No, thanks" at bounding box center [605, 196] width 40 height 14
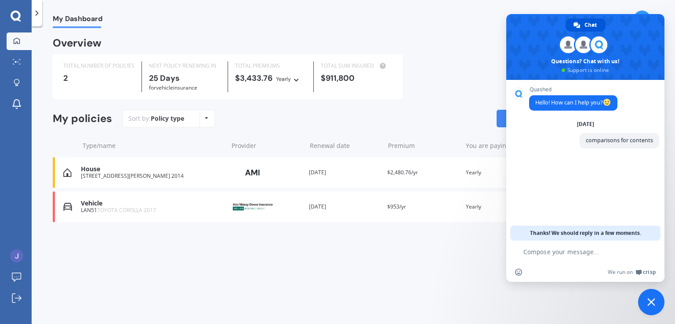
click at [206, 117] on icon at bounding box center [207, 117] width 4 height 5
click at [286, 112] on div "Sort by: Policy type Policy type Alphabetical Date added Renewing next Market S…" at bounding box center [388, 119] width 531 height 18
